Goal: Information Seeking & Learning: Learn about a topic

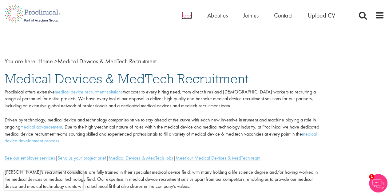
click at [185, 16] on span "Jobs" at bounding box center [187, 15] width 10 height 8
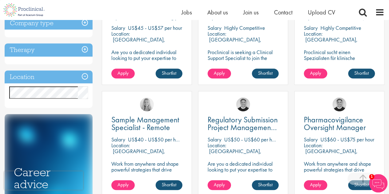
scroll to position [158, 0]
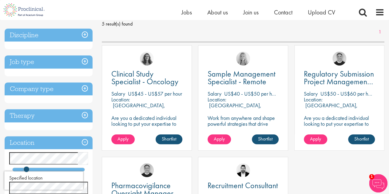
scroll to position [91, 0]
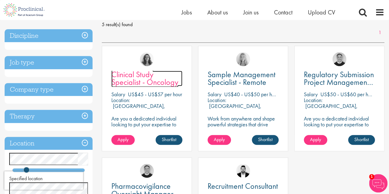
click at [118, 78] on span "Clinical Study Specialist - Oncology" at bounding box center [144, 78] width 67 height 18
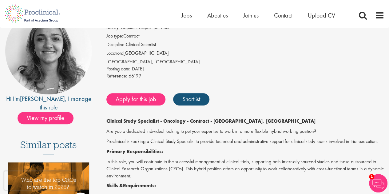
scroll to position [76, 0]
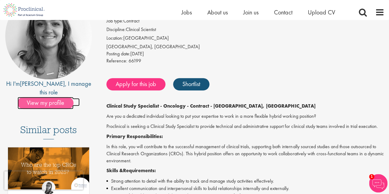
click at [50, 97] on span "View my profile" at bounding box center [46, 103] width 56 height 12
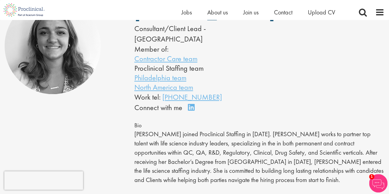
scroll to position [72, 0]
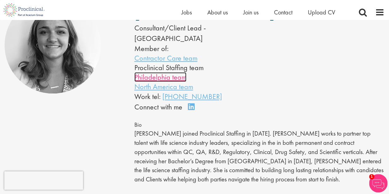
click at [144, 82] on link "Philadelphia team" at bounding box center [160, 77] width 52 height 10
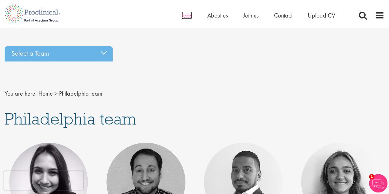
click at [182, 16] on span "Jobs" at bounding box center [187, 15] width 10 height 8
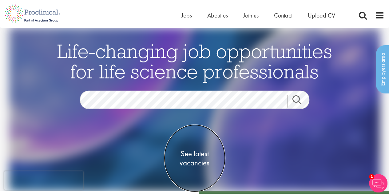
click at [196, 154] on span "See latest vacancies" at bounding box center [195, 158] width 62 height 18
